Goal: Navigation & Orientation: Find specific page/section

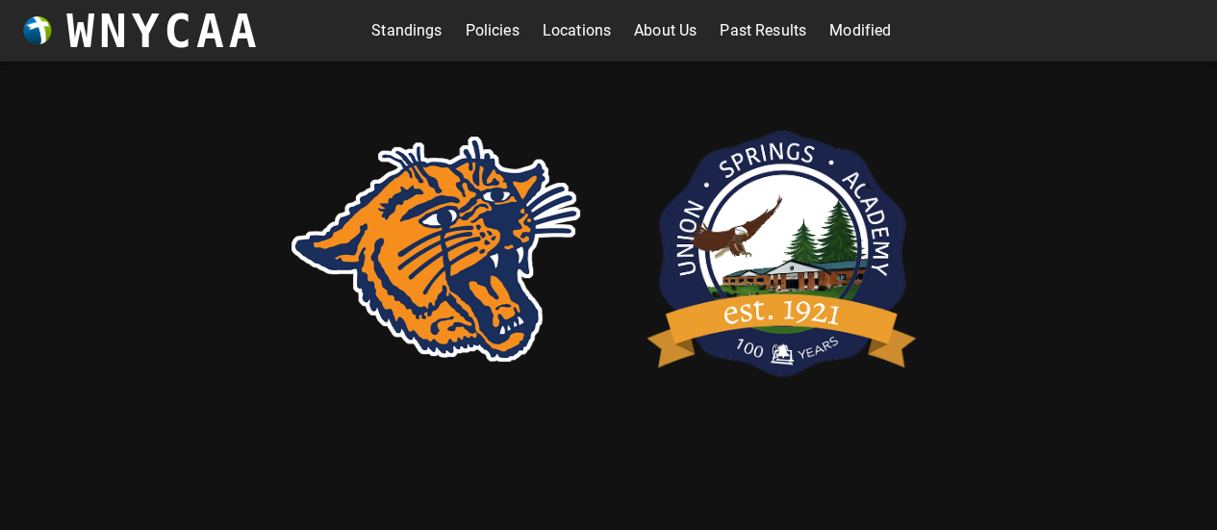
click at [394, 30] on link "Standings" at bounding box center [406, 30] width 70 height 31
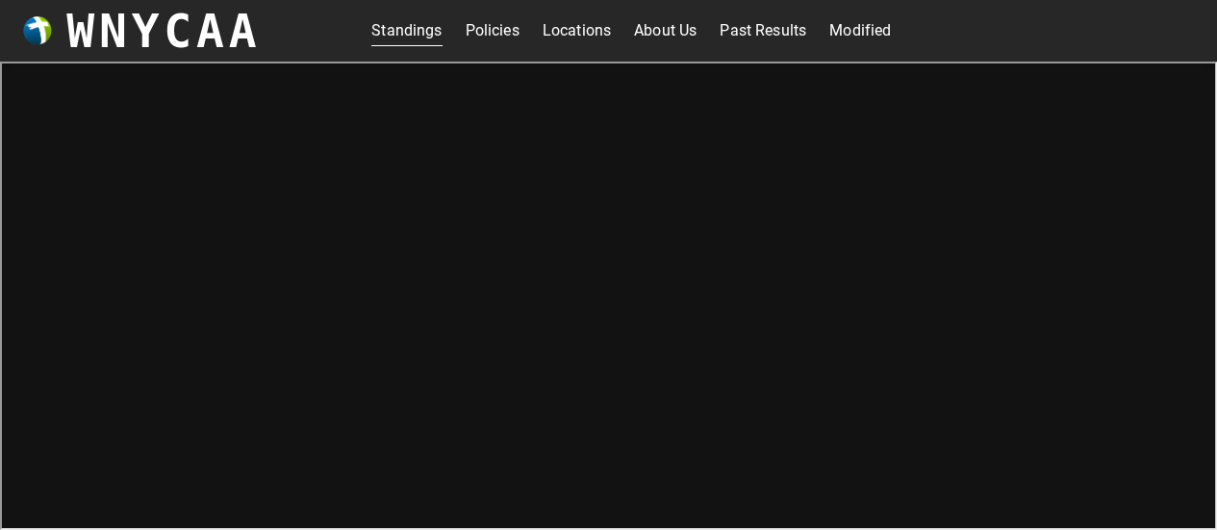
click at [754, 29] on link "Past Results" at bounding box center [763, 30] width 87 height 31
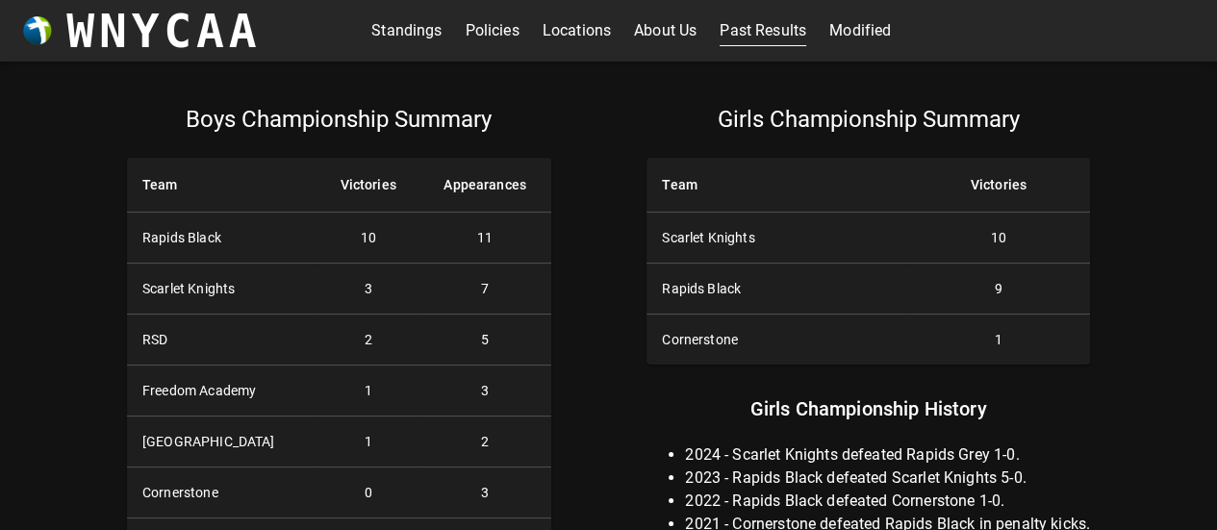
click at [483, 35] on link "Policies" at bounding box center [493, 30] width 54 height 31
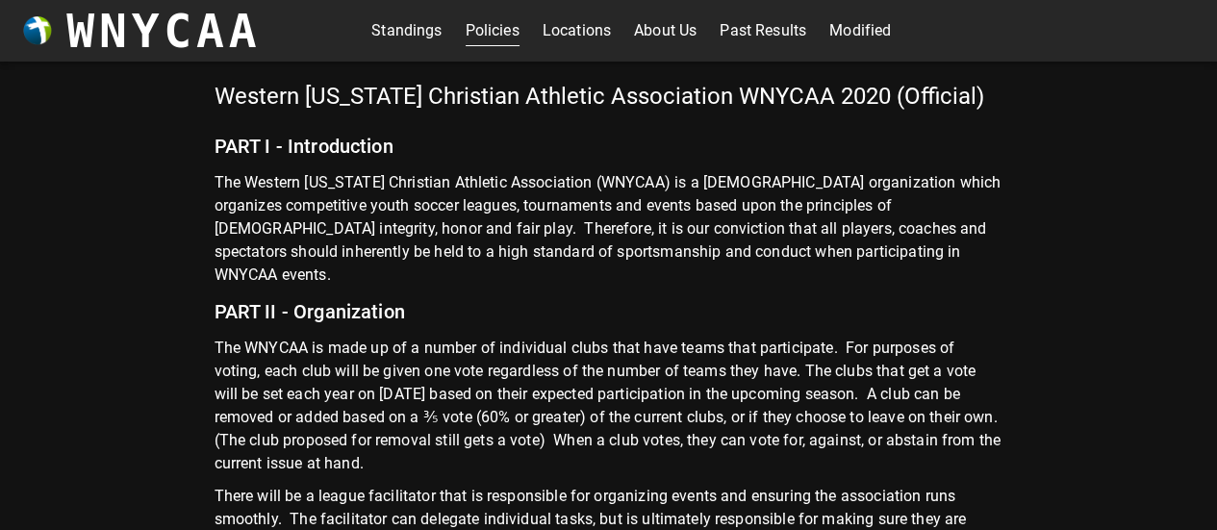
click at [569, 30] on link "Locations" at bounding box center [577, 30] width 68 height 31
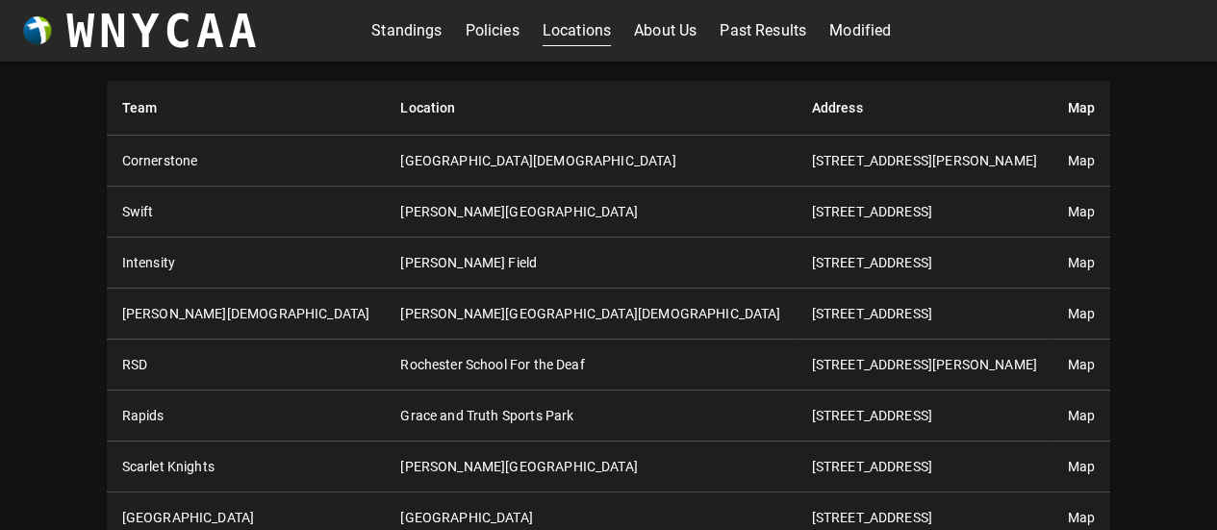
click at [853, 25] on link "Modified" at bounding box center [860, 30] width 62 height 31
